Goal: Find contact information: Find contact information

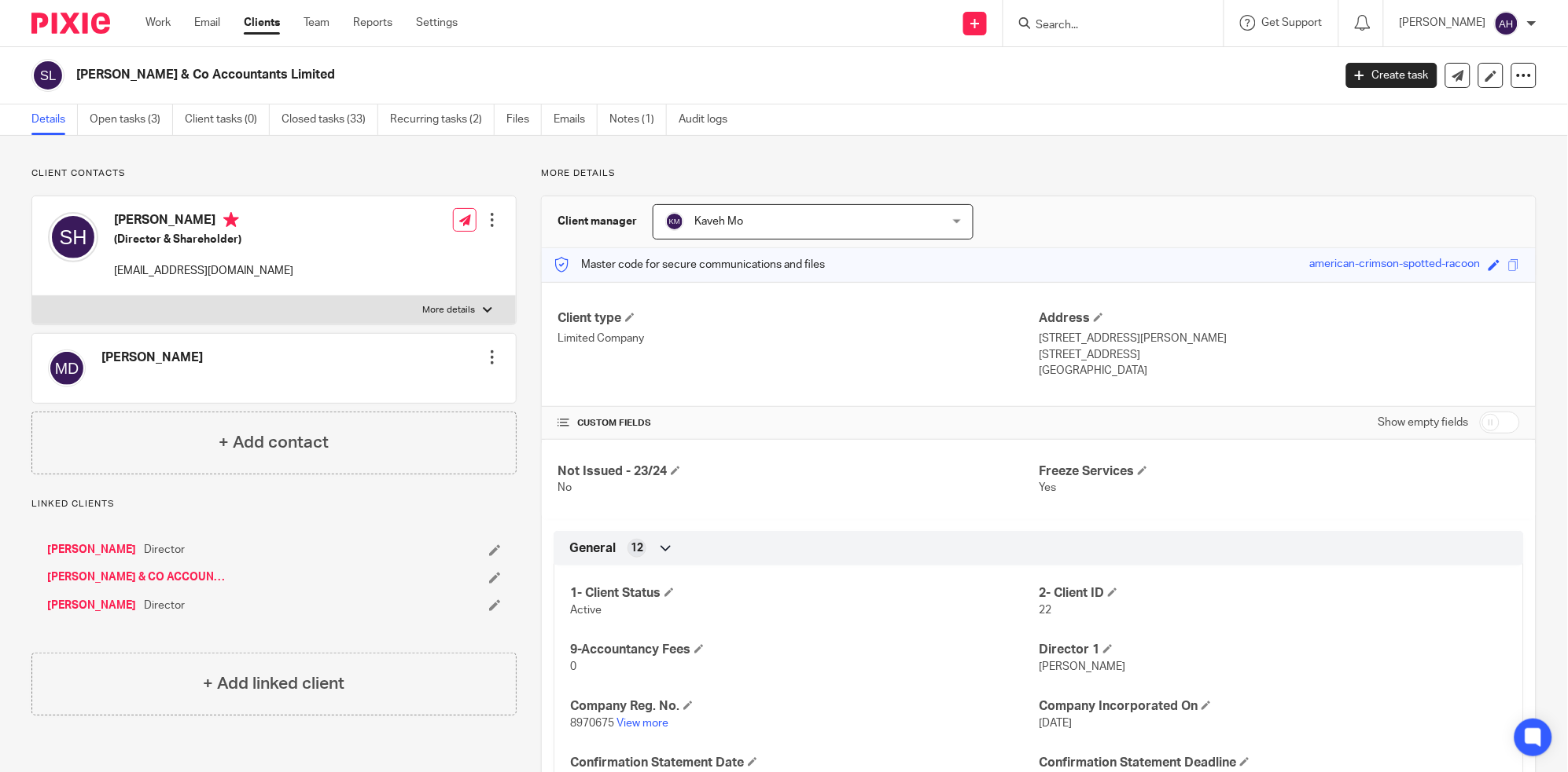
click at [1114, 19] on input "Search" at bounding box center [1105, 26] width 141 height 14
click at [1120, 27] on input "Search" at bounding box center [1105, 26] width 141 height 14
click at [1130, 23] on input "Search" at bounding box center [1105, 26] width 141 height 14
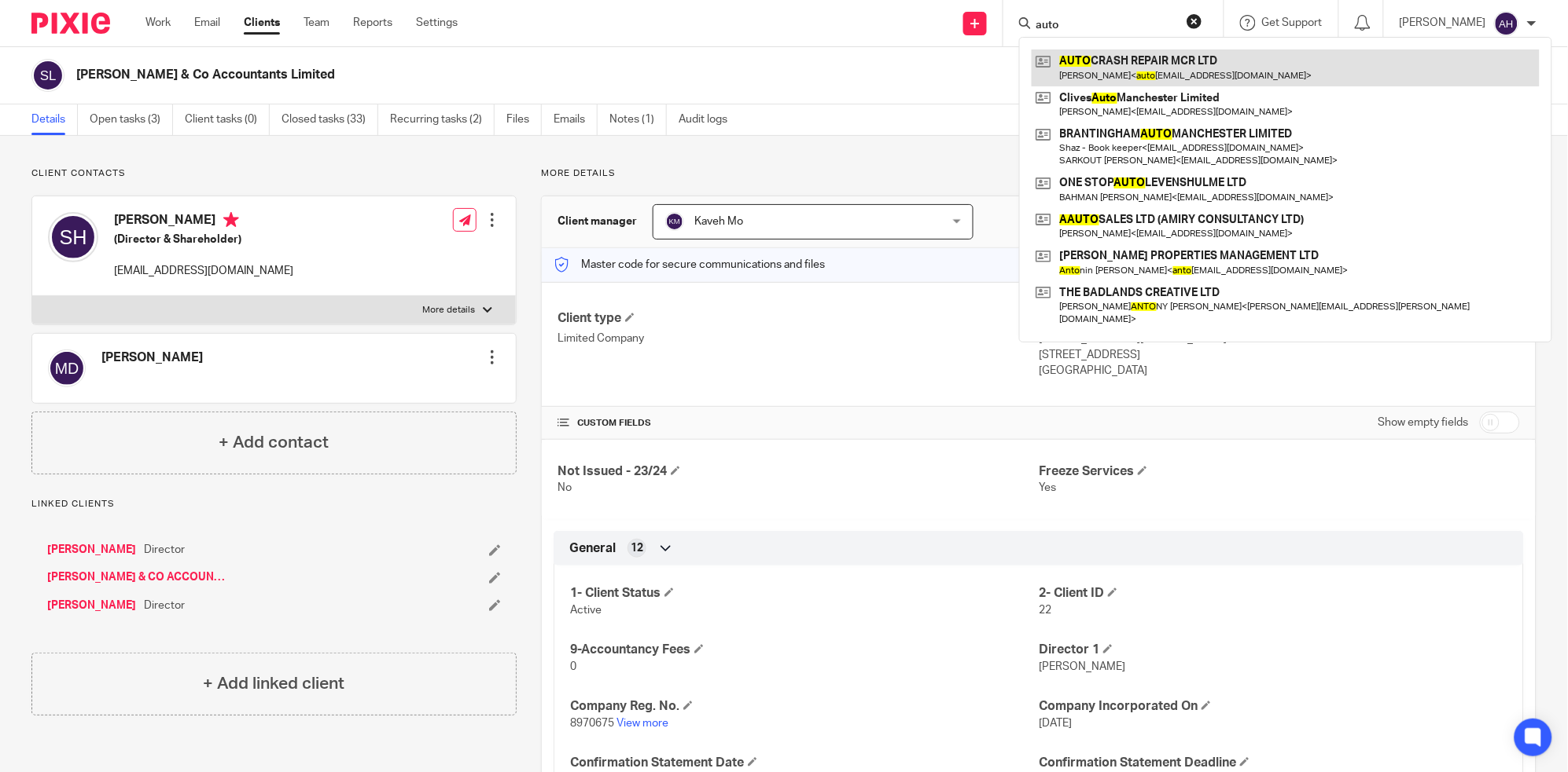
type input "auto"
click at [1176, 59] on link at bounding box center [1285, 67] width 508 height 36
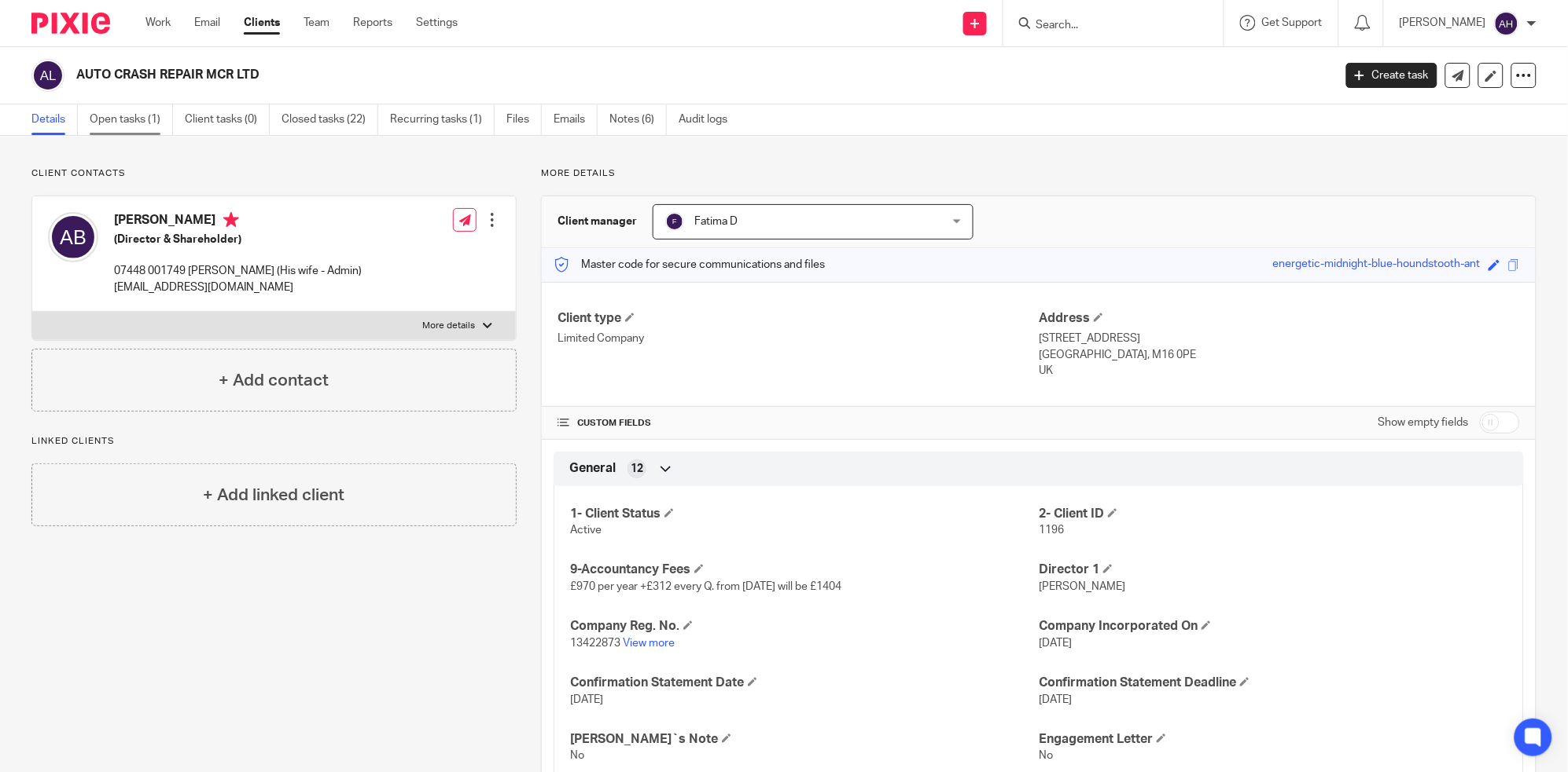
click at [119, 120] on link "Open tasks (1)" at bounding box center [131, 120] width 83 height 31
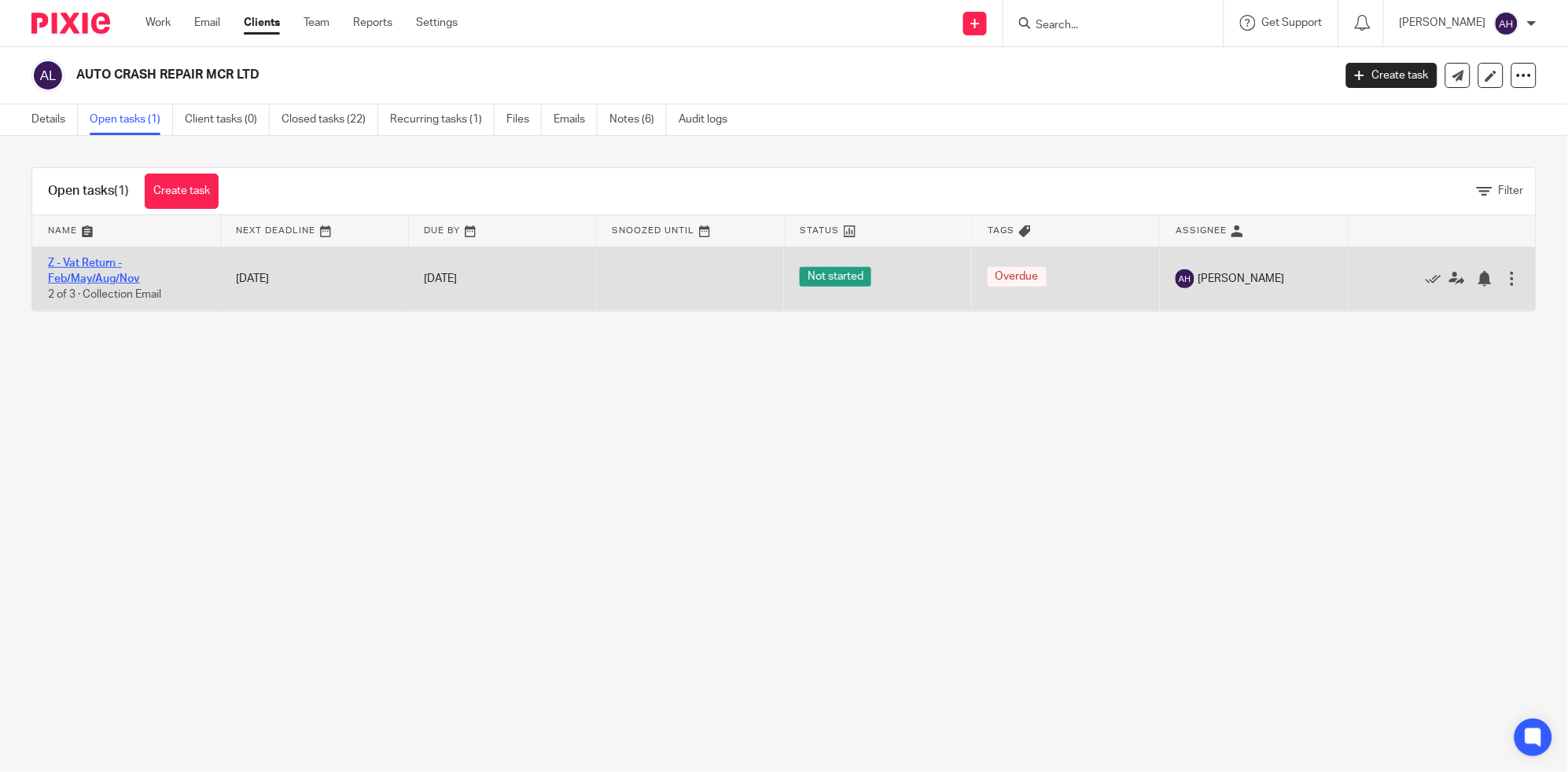
click at [79, 262] on link "Z - Vat Return - Feb/May/Aug/Nov" at bounding box center [94, 272] width 92 height 27
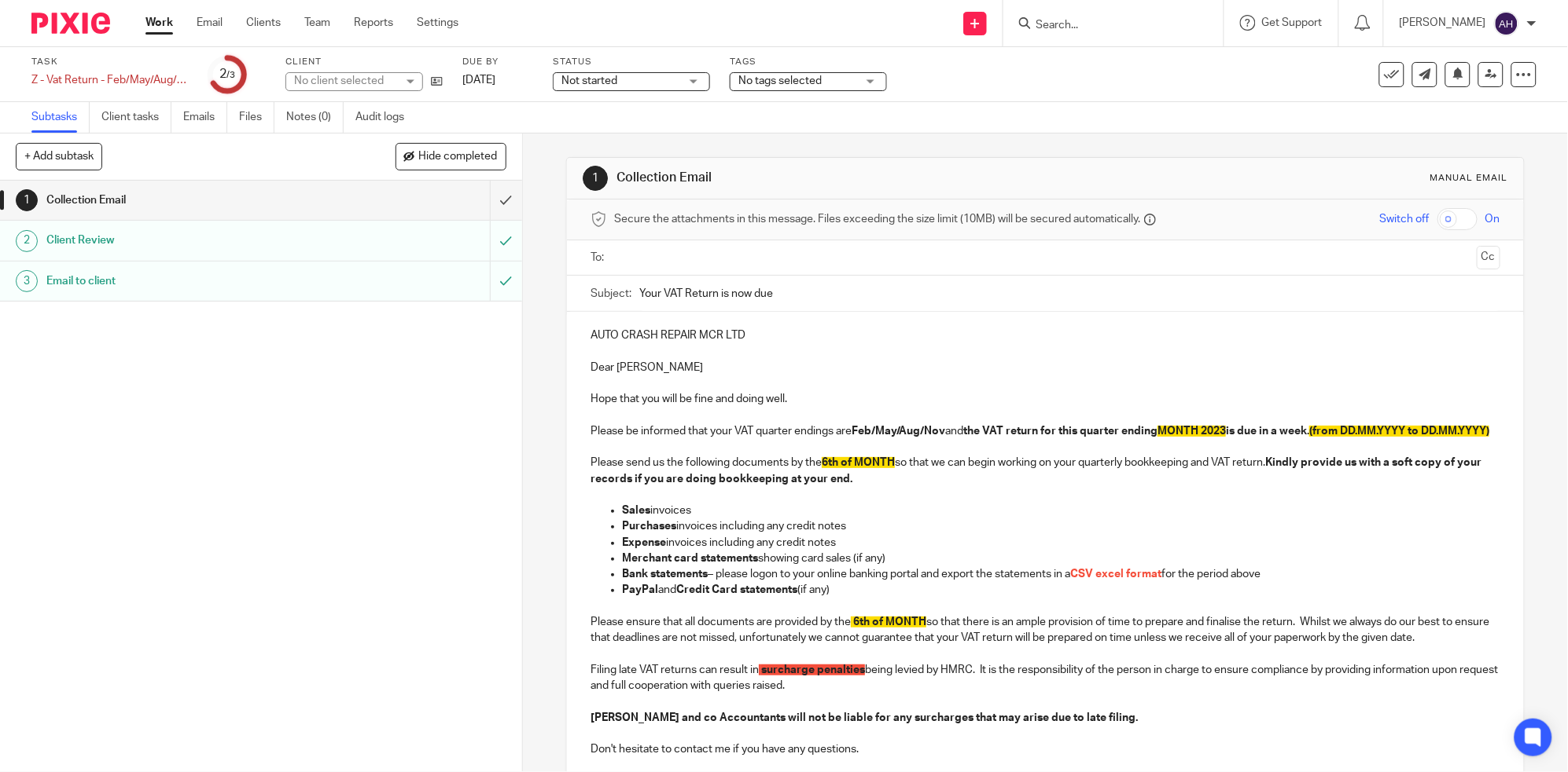
click at [318, 243] on h1 "Client Review" at bounding box center [189, 241] width 285 height 23
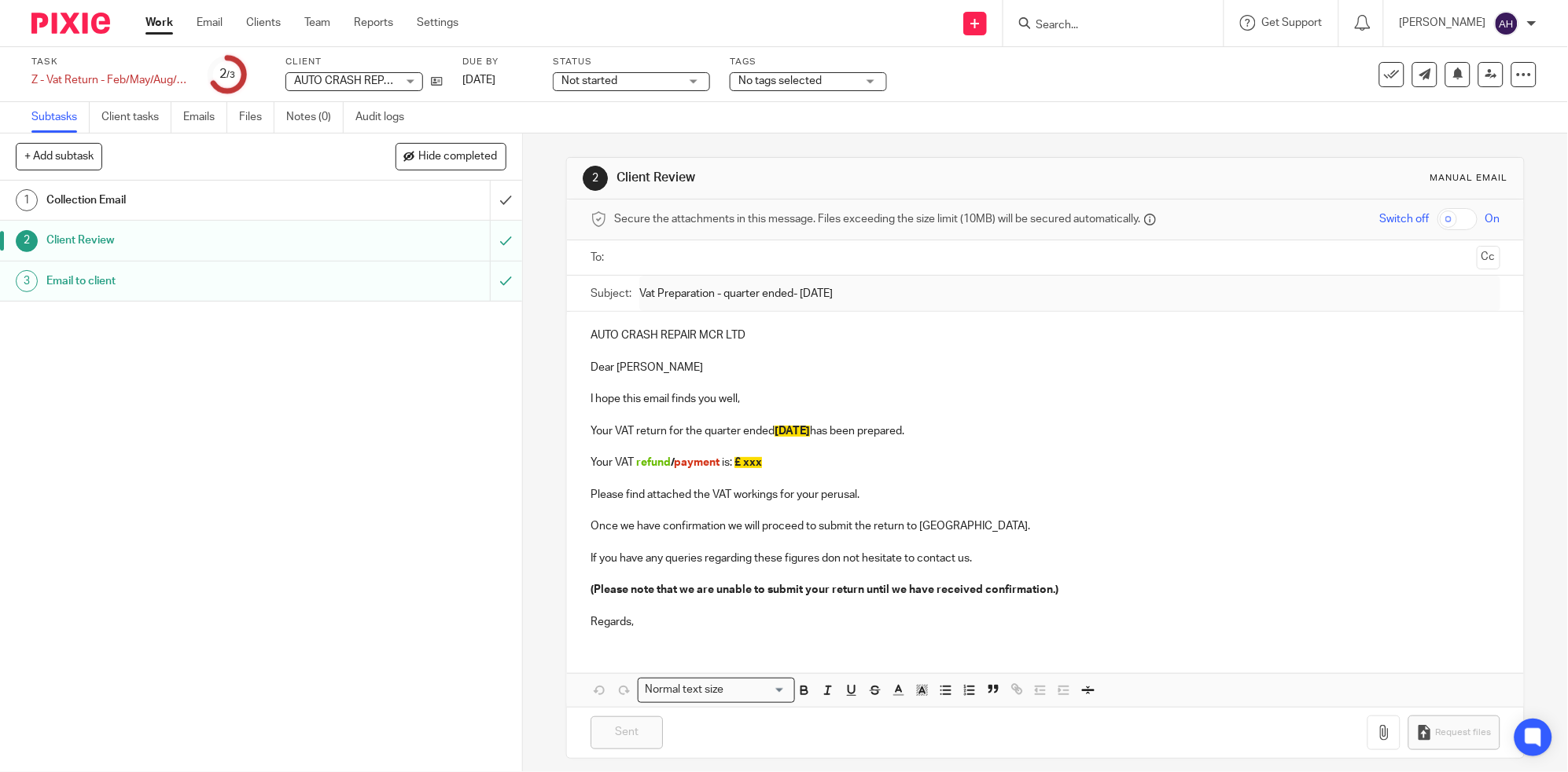
click at [343, 237] on div "Client Review" at bounding box center [260, 241] width 427 height 23
click at [1210, 473] on p at bounding box center [1045, 479] width 910 height 15
click at [151, 16] on link "Work" at bounding box center [159, 22] width 27 height 15
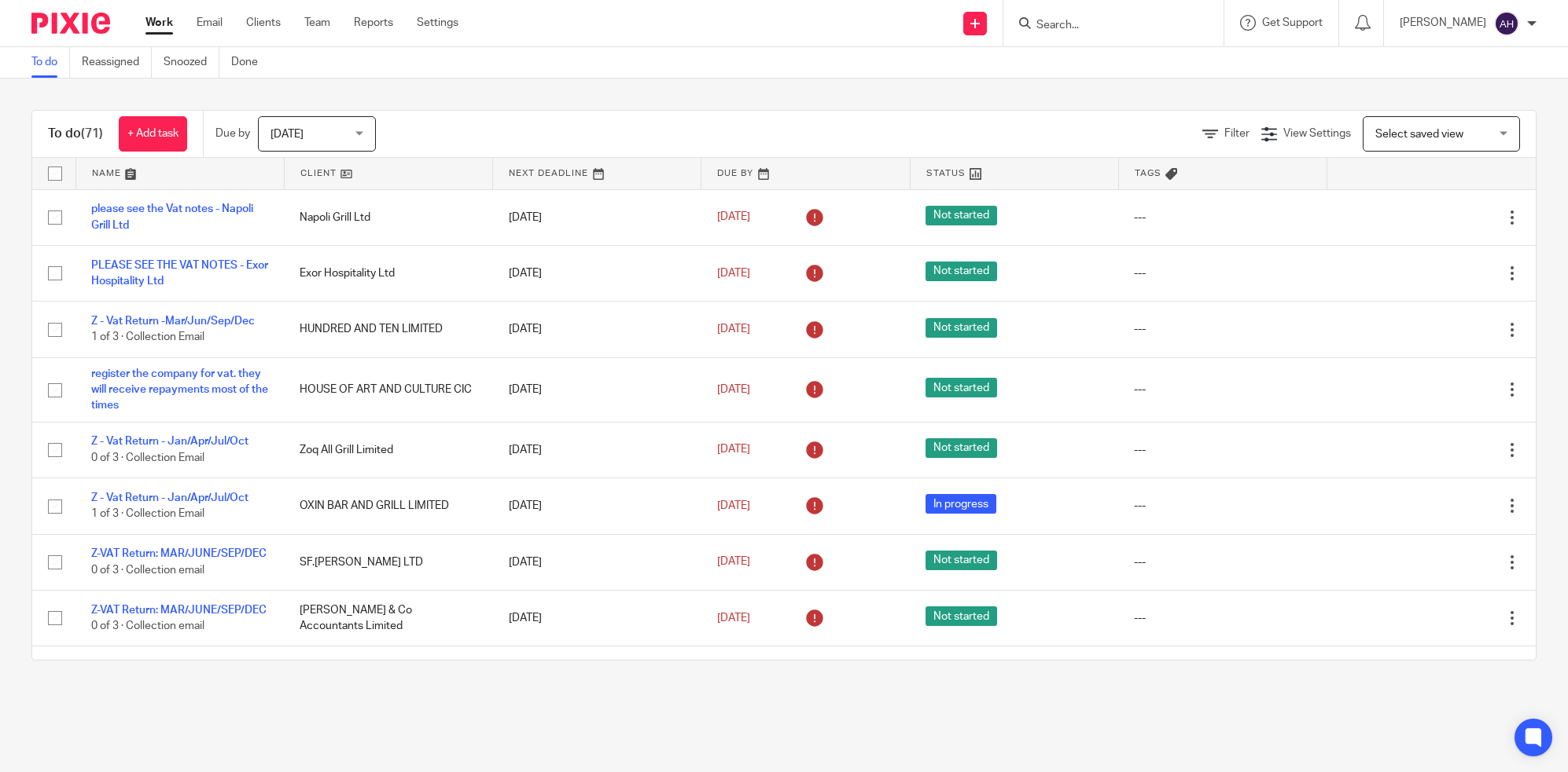
click at [1126, 24] on input "Search" at bounding box center [1105, 26] width 141 height 14
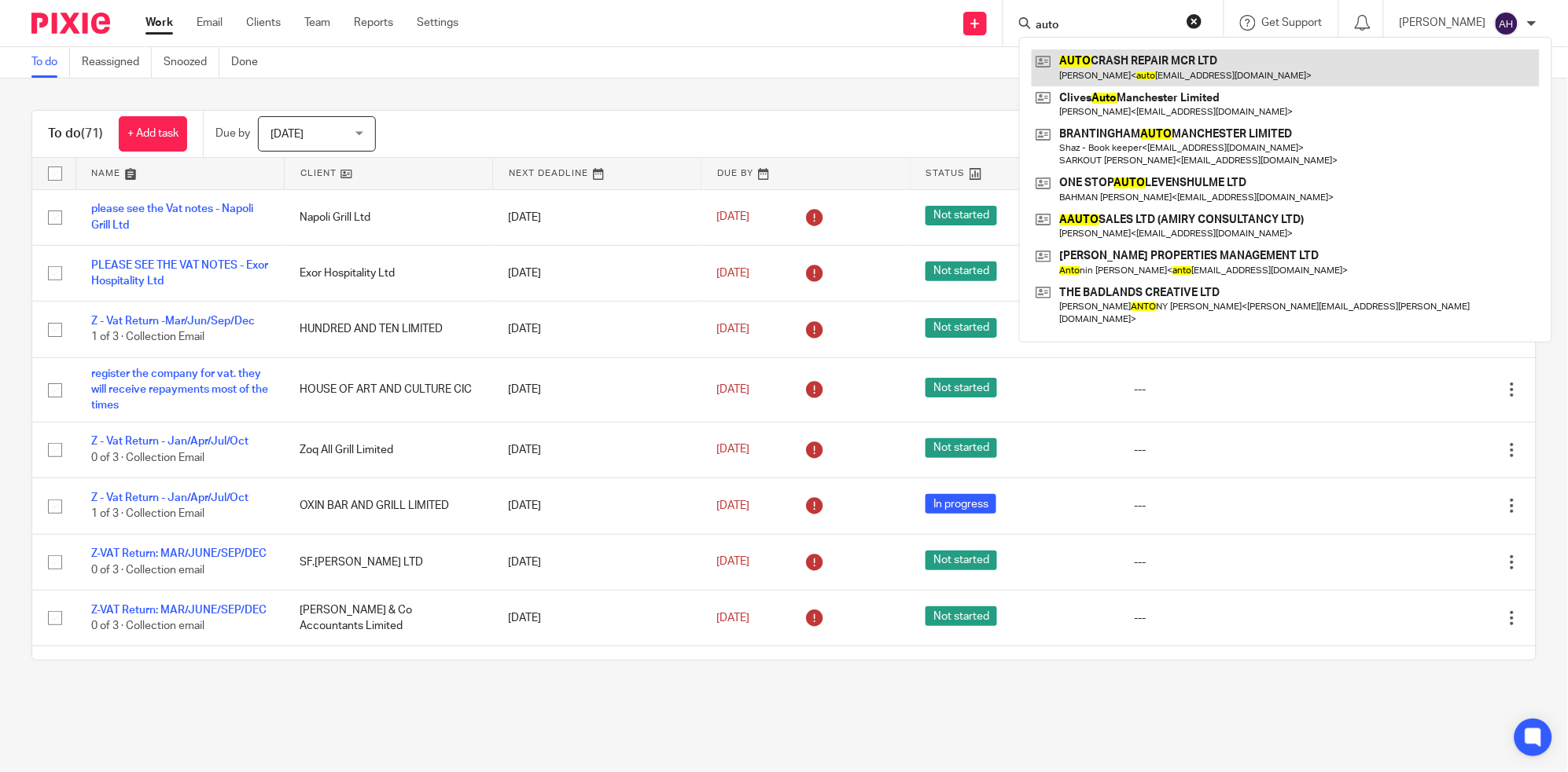
type input "auto"
click at [1143, 66] on link at bounding box center [1285, 67] width 508 height 36
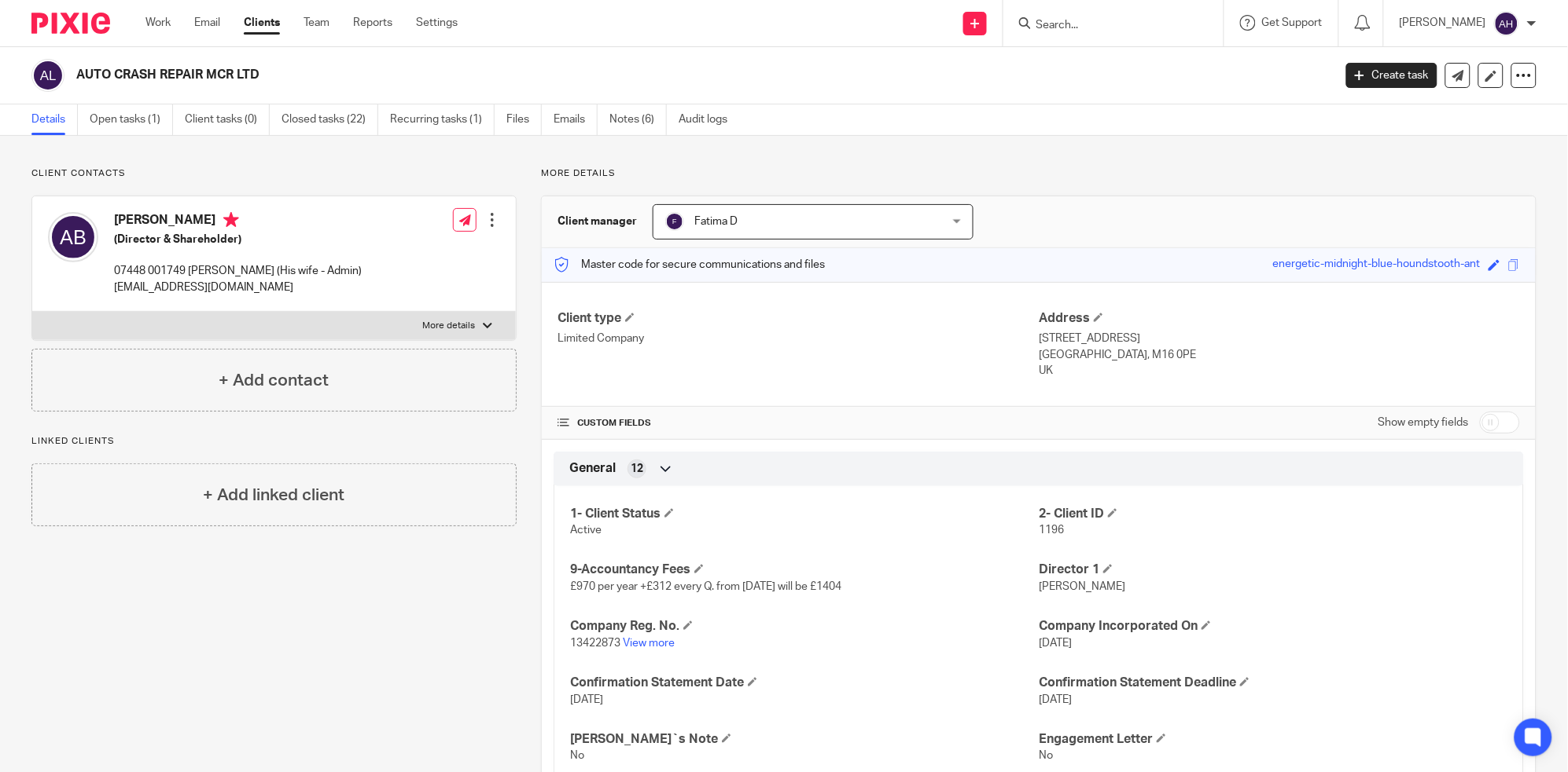
drag, startPoint x: 75, startPoint y: 72, endPoint x: 264, endPoint y: 80, distance: 189.2
click at [264, 80] on h2 "AUTO CRASH REPAIR MCR LTD" at bounding box center [574, 74] width 997 height 16
copy h2 "AUTO CRASH REPAIR MCR LTD"
click at [484, 328] on div at bounding box center [487, 327] width 10 height 10
click at [32, 312] on input "More details" at bounding box center [32, 311] width 1 height 1
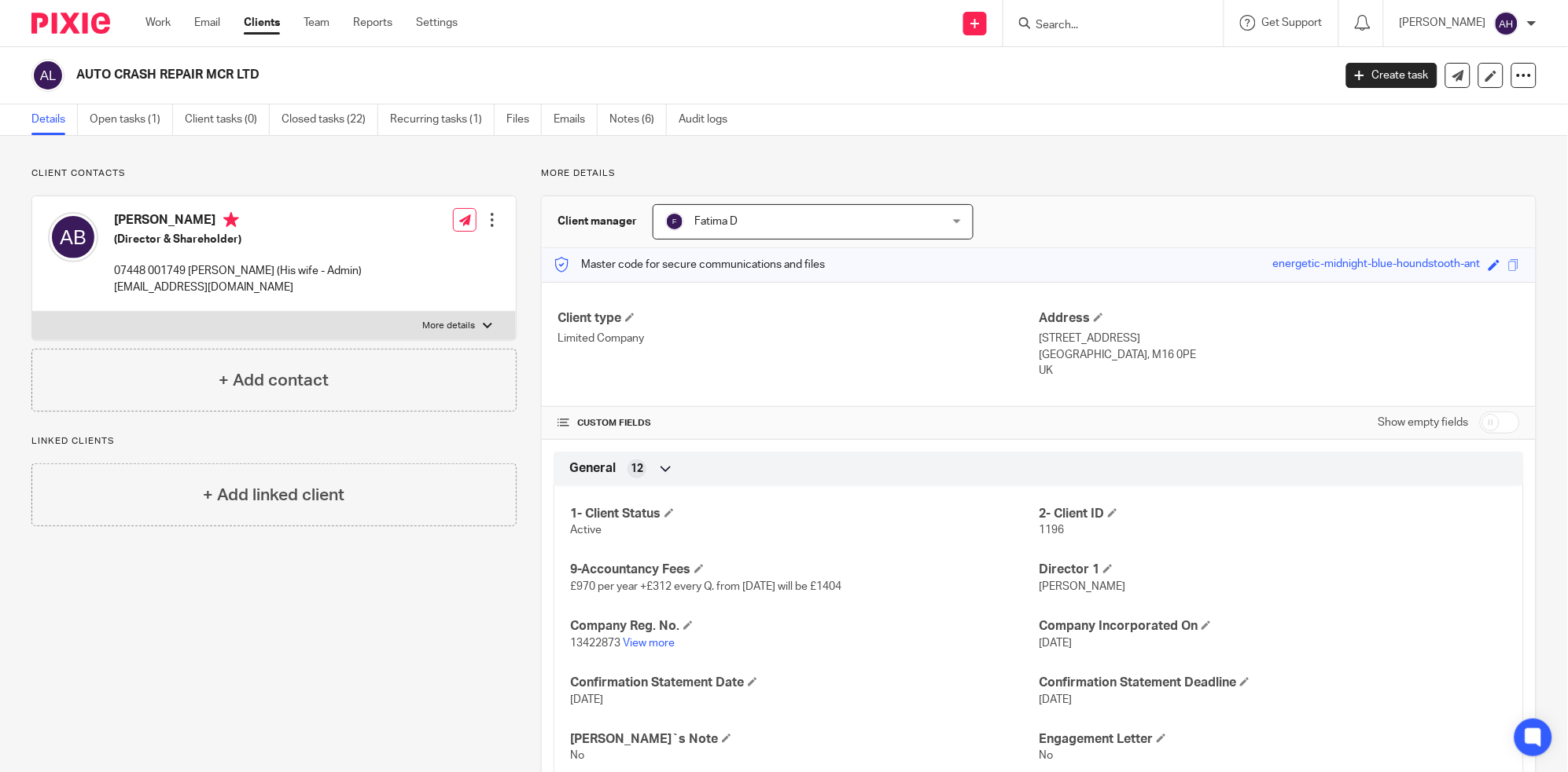
checkbox input "true"
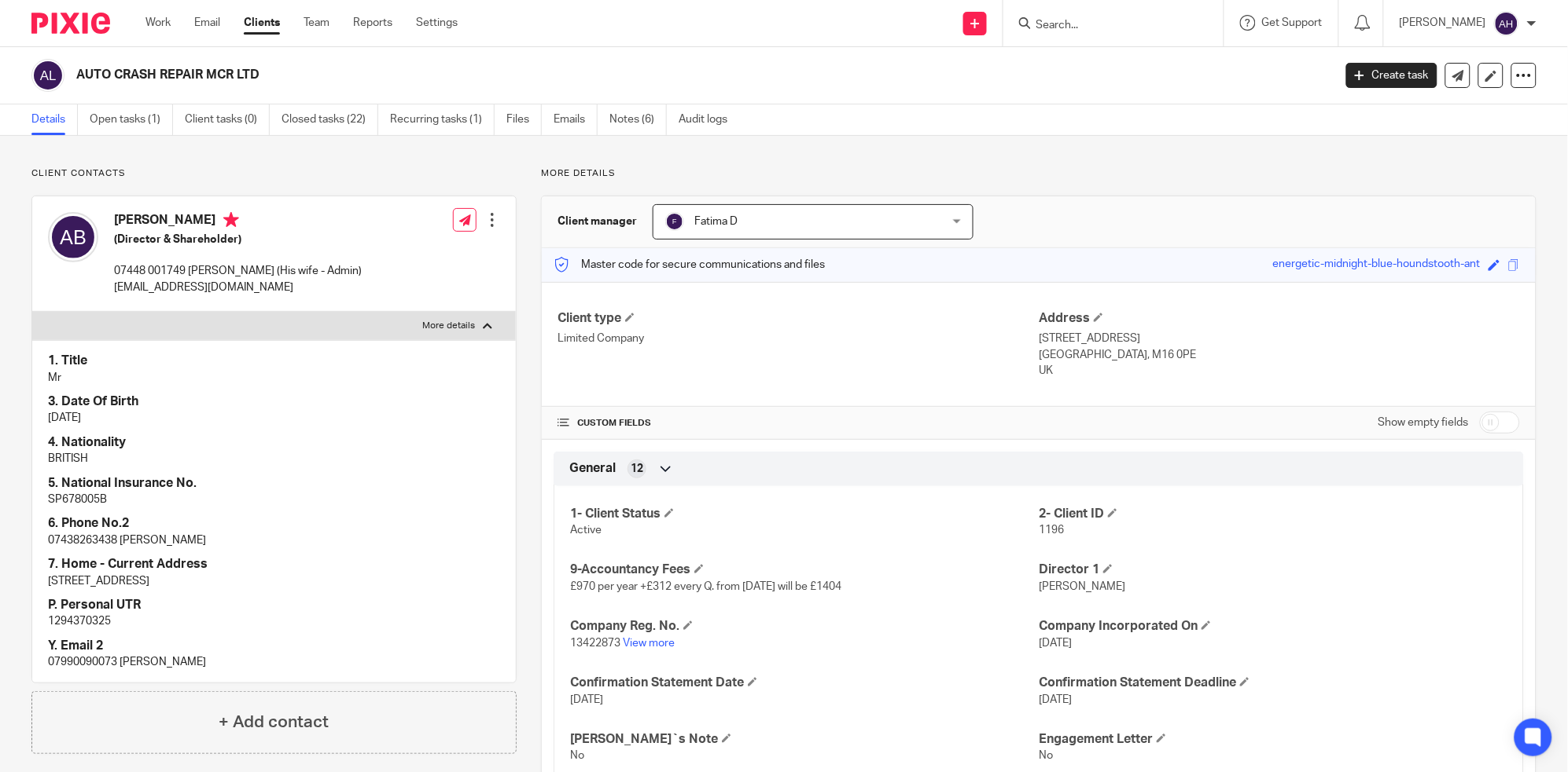
drag, startPoint x: 112, startPoint y: 220, endPoint x: 188, endPoint y: 222, distance: 76.0
click at [188, 222] on div "Amirhossein BADEL (Director & Shareholder) 07448 001749 Neda (His wife - Admin)…" at bounding box center [205, 253] width 313 height 99
copy h4 "Amirhossein"
drag, startPoint x: 112, startPoint y: 288, endPoint x: 276, endPoint y: 292, distance: 164.0
click at [276, 292] on div "Amirhossein BADEL (Director & Shareholder) 07448 001749 Neda (His wife - Admin)…" at bounding box center [205, 253] width 313 height 99
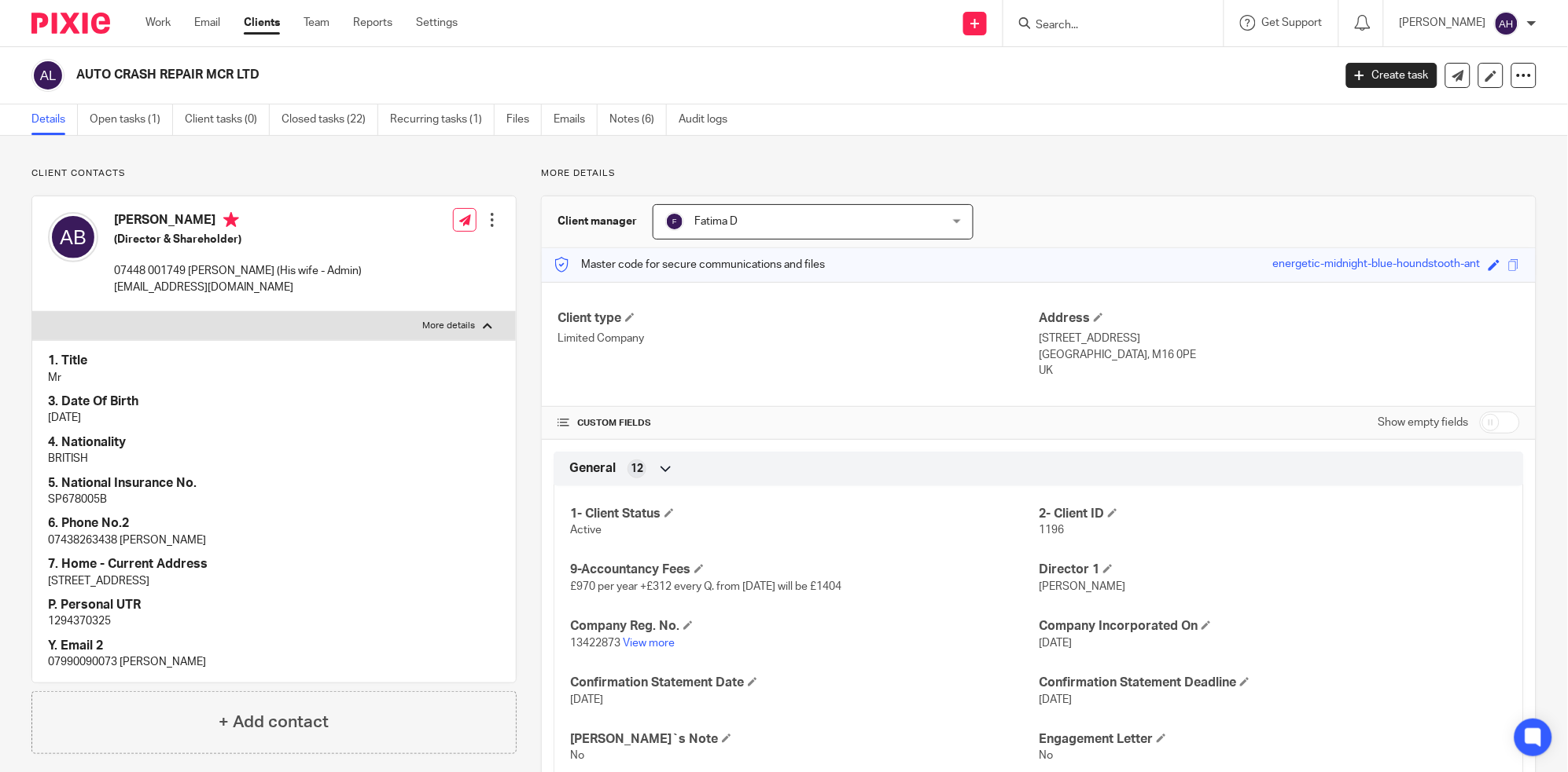
copy p "autocrashrepair.mcr@gmail.com"
